Goal: Task Accomplishment & Management: Manage account settings

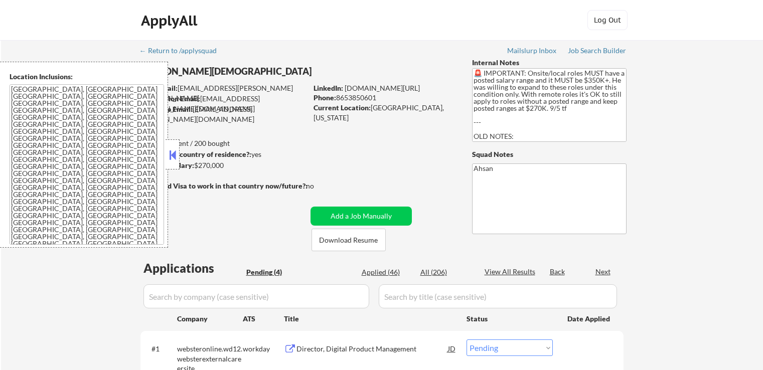
select select ""pending""
click at [174, 156] on button at bounding box center [172, 154] width 11 height 15
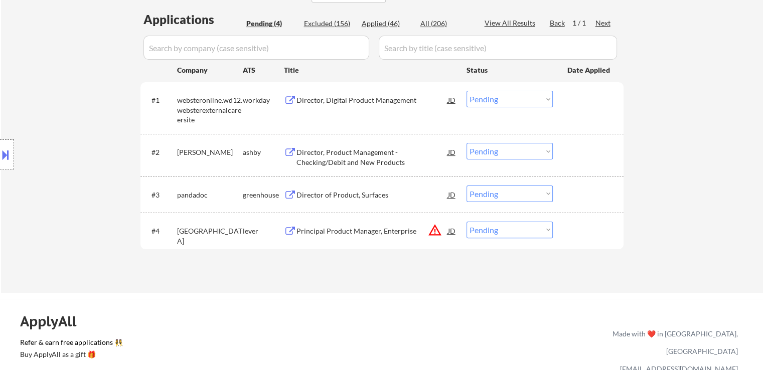
scroll to position [251, 0]
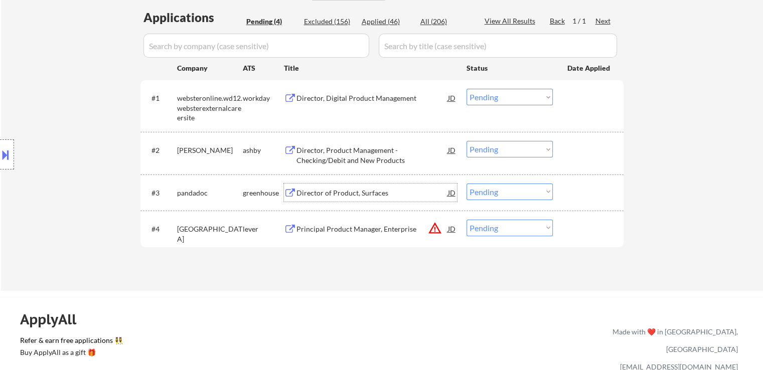
click at [311, 190] on div "Director of Product, Surfaces" at bounding box center [371, 193] width 151 height 10
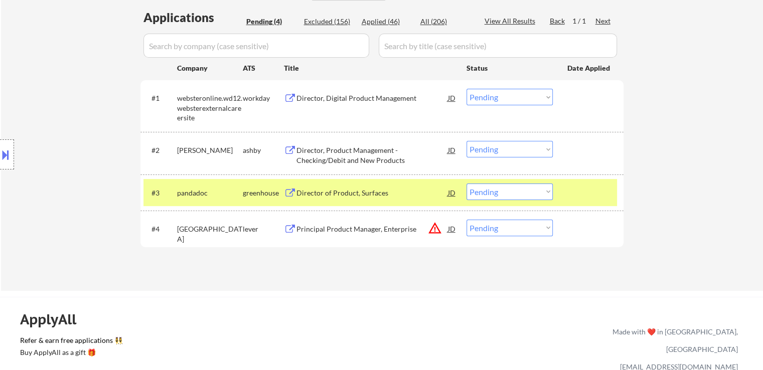
click at [312, 225] on div "Principal Product Manager, Enterprise" at bounding box center [371, 229] width 151 height 10
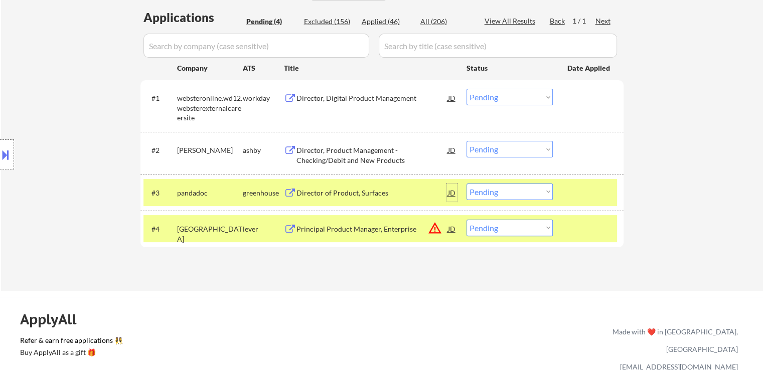
click at [456, 191] on div "JD" at bounding box center [452, 193] width 10 height 18
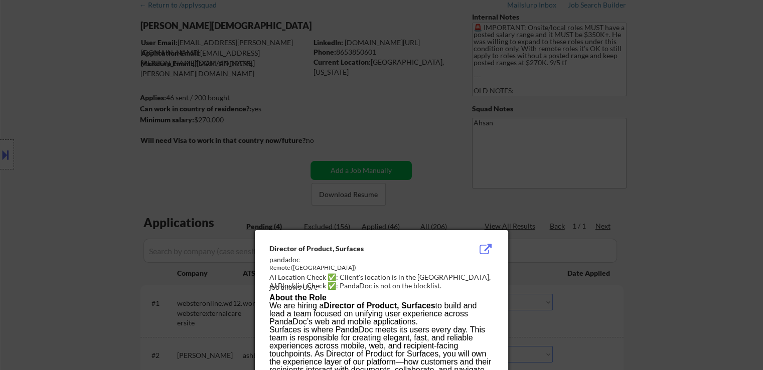
scroll to position [0, 0]
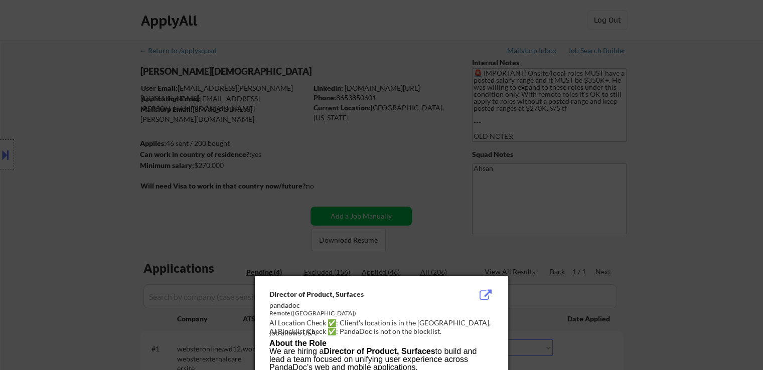
click at [694, 223] on div at bounding box center [381, 185] width 763 height 370
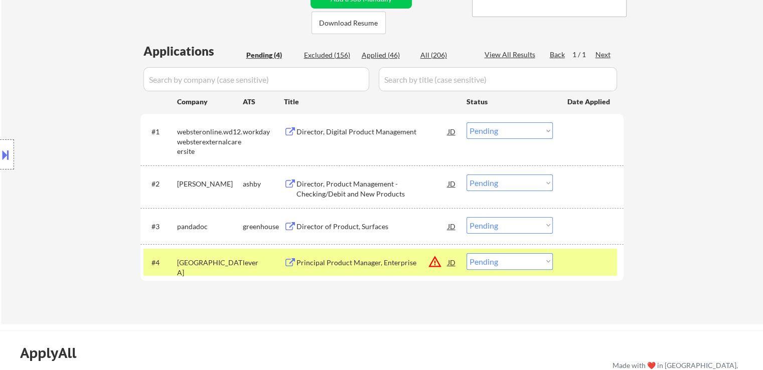
scroll to position [301, 0]
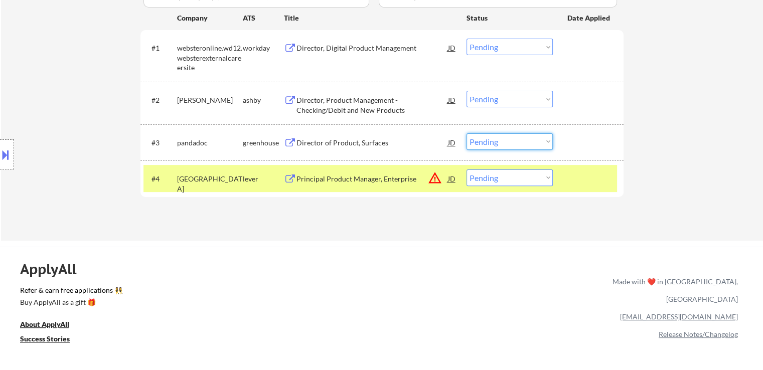
drag, startPoint x: 486, startPoint y: 141, endPoint x: 493, endPoint y: 147, distance: 9.6
click at [486, 141] on select "Choose an option... Pending Applied Excluded (Questions) Excluded (Expired) Exc…" at bounding box center [510, 141] width 86 height 17
click at [467, 133] on select "Choose an option... Pending Applied Excluded (Questions) Excluded (Expired) Exc…" at bounding box center [510, 141] width 86 height 17
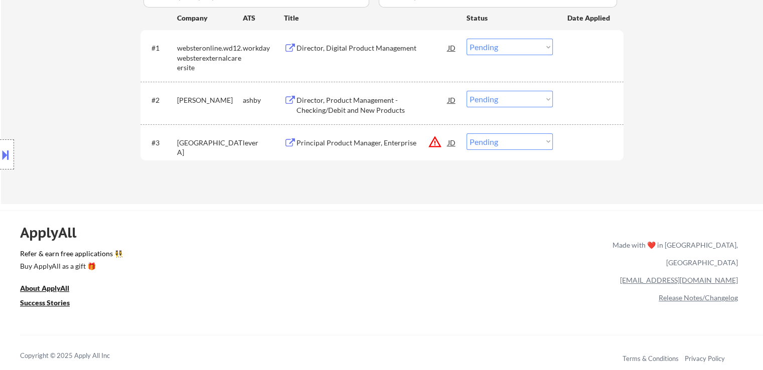
click at [496, 139] on select "Choose an option... Pending Applied Excluded (Questions) Excluded (Expired) Exc…" at bounding box center [510, 141] width 86 height 17
select select ""excluded__location_""
click at [467, 133] on select "Choose an option... Pending Applied Excluded (Questions) Excluded (Expired) Exc…" at bounding box center [510, 141] width 86 height 17
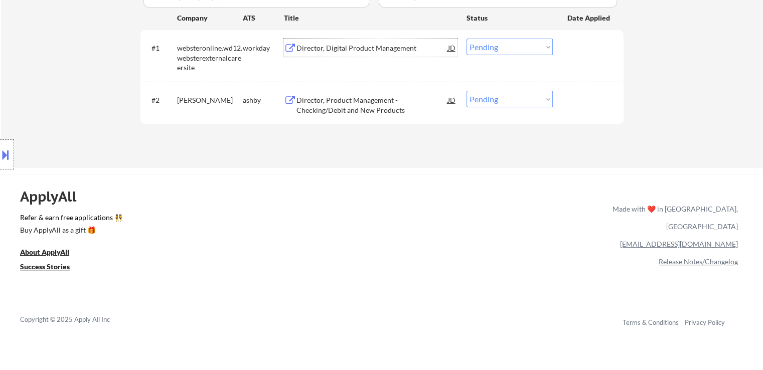
click at [347, 50] on div "Director, Digital Product Management" at bounding box center [371, 48] width 151 height 10
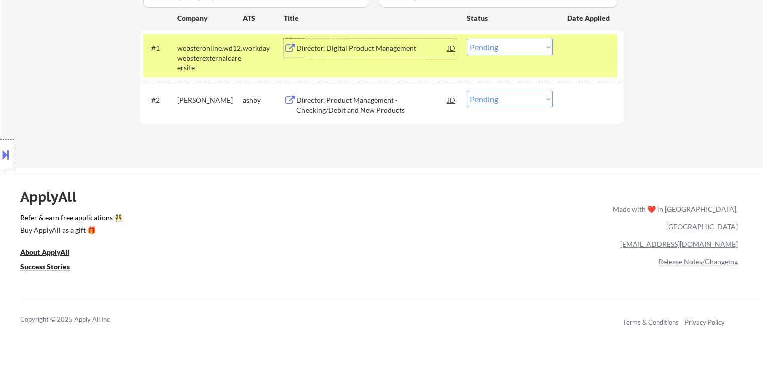
click at [498, 39] on select "Choose an option... Pending Applied Excluded (Questions) Excluded (Expired) Exc…" at bounding box center [510, 47] width 86 height 17
click at [467, 39] on select "Choose an option... Pending Applied Excluded (Questions) Excluded (Expired) Exc…" at bounding box center [510, 47] width 86 height 17
select select ""pending""
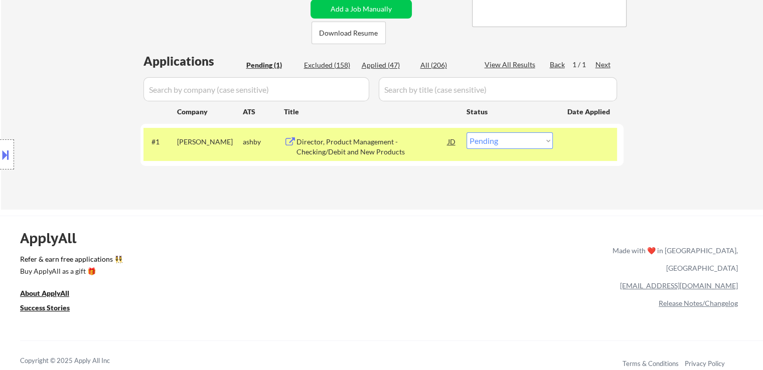
scroll to position [201, 0]
